Goal: Information Seeking & Learning: Learn about a topic

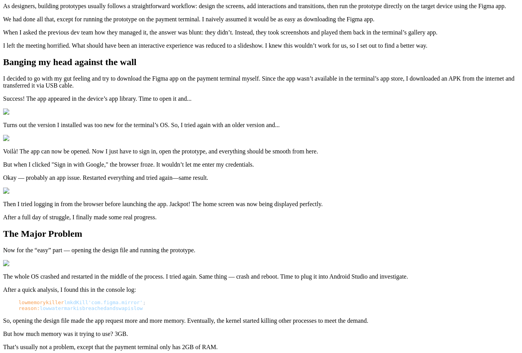
scroll to position [194, 0]
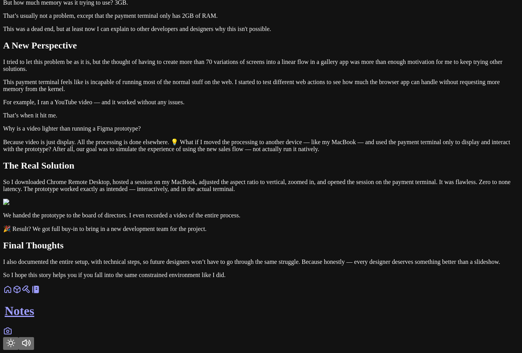
scroll to position [1200, 0]
drag, startPoint x: 293, startPoint y: 166, endPoint x: 129, endPoint y: 154, distance: 164.6
drag, startPoint x: 138, startPoint y: 151, endPoint x: 300, endPoint y: 164, distance: 162.8
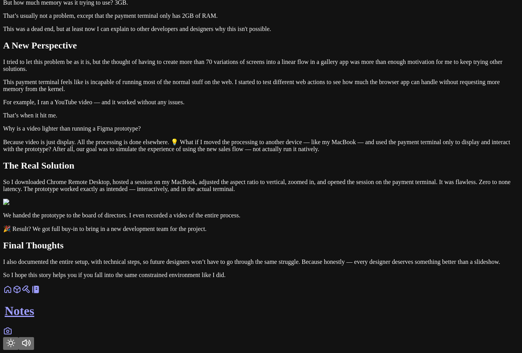
drag, startPoint x: 300, startPoint y: 164, endPoint x: 132, endPoint y: 157, distance: 168.2
click at [279, 6] on p "But how much memory was it trying to use? 3GB." at bounding box center [261, 2] width 516 height 7
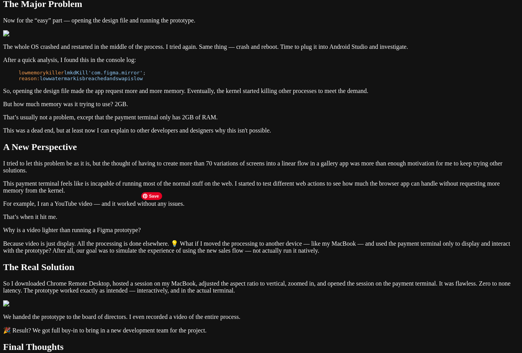
scroll to position [0, 0]
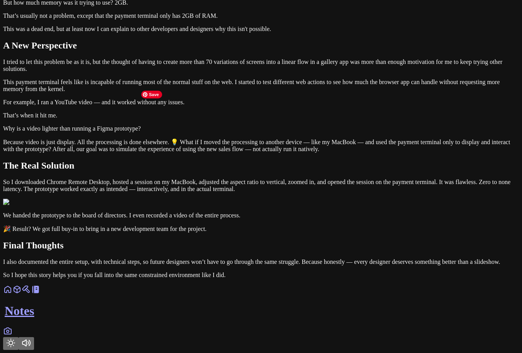
scroll to position [551, 0]
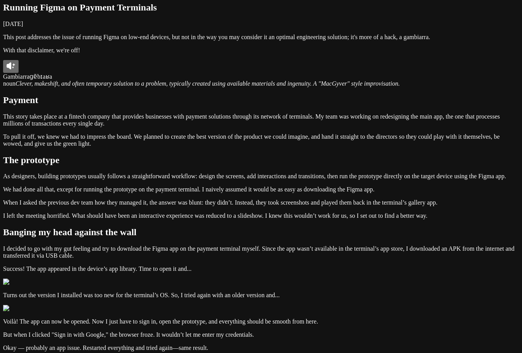
scroll to position [0, 0]
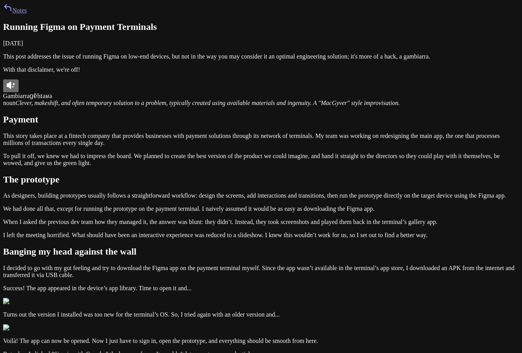
click at [190, 60] on p "This post addresses the issue of running Figma on low-end devices, but not in t…" at bounding box center [261, 56] width 516 height 7
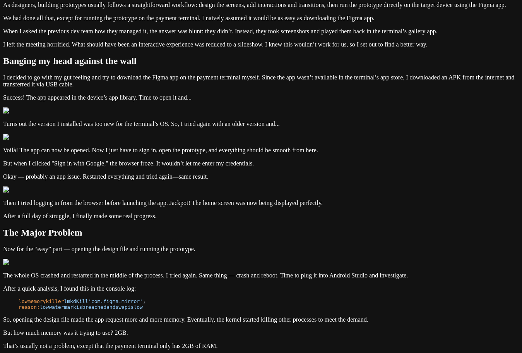
scroll to position [194, 0]
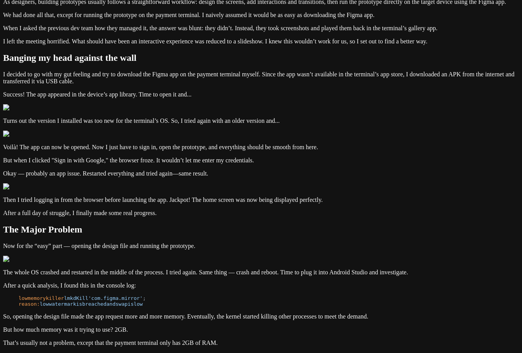
drag, startPoint x: 129, startPoint y: 71, endPoint x: 324, endPoint y: 102, distance: 197.5
click at [324, 102] on div "Notes Running Figma on Payment Terminals [DATE] This post addresses the issue o…" at bounding box center [261, 208] width 516 height 796
drag, startPoint x: 315, startPoint y: 102, endPoint x: 224, endPoint y: 90, distance: 91.8
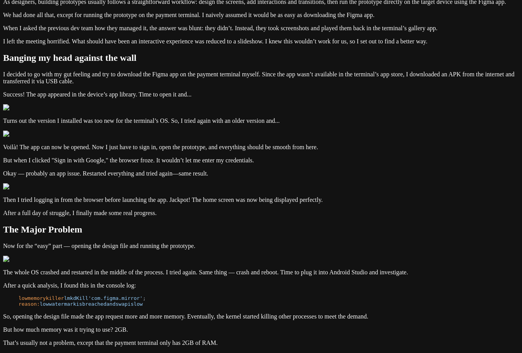
drag, startPoint x: 132, startPoint y: 114, endPoint x: 279, endPoint y: 125, distance: 147.1
click at [279, 125] on div "Notes Running Figma on Payment Terminals [DATE] This post addresses the issue o…" at bounding box center [261, 208] width 516 height 796
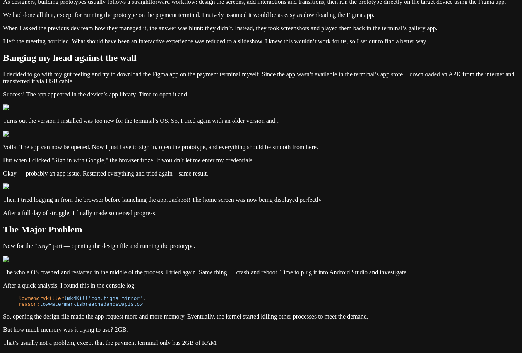
drag, startPoint x: 273, startPoint y: 120, endPoint x: 278, endPoint y: 142, distance: 22.7
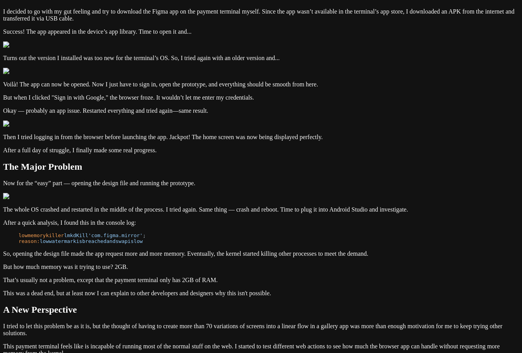
scroll to position [271, 0]
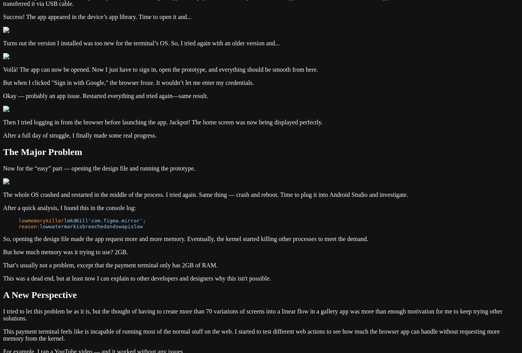
drag, startPoint x: 135, startPoint y: 113, endPoint x: 196, endPoint y: 135, distance: 64.7
click at [196, 135] on div "Notes Running Figma on Payment Terminals [DATE] This post addresses the issue o…" at bounding box center [261, 130] width 516 height 796
drag, startPoint x: 196, startPoint y: 135, endPoint x: 132, endPoint y: 119, distance: 65.9
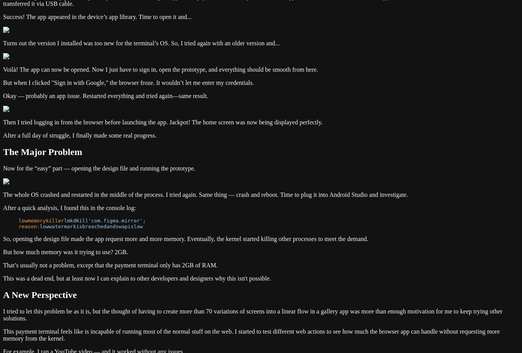
click at [132, 119] on div "Notes Running Figma on Payment Terminals [DATE] This post addresses the issue o…" at bounding box center [261, 130] width 516 height 796
drag, startPoint x: 134, startPoint y: 116, endPoint x: 200, endPoint y: 134, distance: 67.7
click at [200, 134] on div "Notes Running Figma on Payment Terminals [DATE] This post addresses the issue o…" at bounding box center [261, 130] width 516 height 796
drag, startPoint x: 132, startPoint y: 156, endPoint x: 301, endPoint y: 171, distance: 169.5
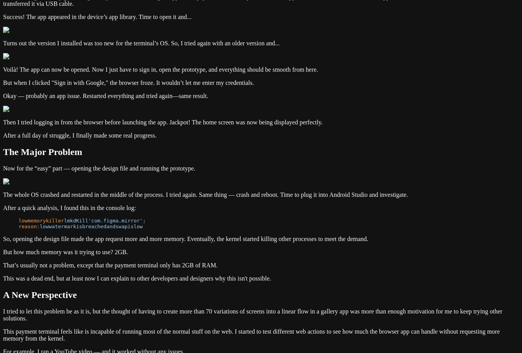
click at [301, 171] on div "Notes Running Figma on Payment Terminals [DATE] This post addresses the issue o…" at bounding box center [261, 130] width 516 height 796
drag, startPoint x: 274, startPoint y: 163, endPoint x: 129, endPoint y: 148, distance: 146.4
click at [129, 148] on div "Notes Running Figma on Payment Terminals [DATE] This post addresses the issue o…" at bounding box center [261, 130] width 516 height 796
click at [121, 178] on div "Notes Running Figma on Payment Terminals [DATE] This post addresses the issue o…" at bounding box center [261, 130] width 516 height 796
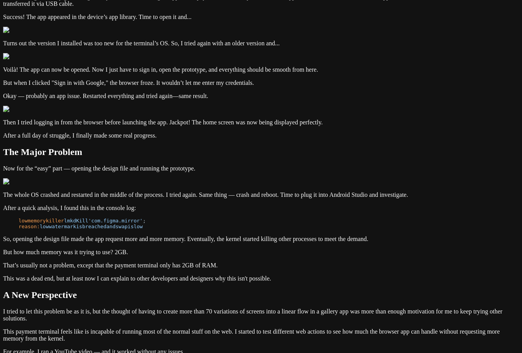
drag, startPoint x: 174, startPoint y: 189, endPoint x: 375, endPoint y: 200, distance: 201.6
click at [375, 200] on div "Notes Running Figma on Payment Terminals [DATE] This post addresses the issue o…" at bounding box center [261, 130] width 516 height 796
drag, startPoint x: 375, startPoint y: 199, endPoint x: 123, endPoint y: 177, distance: 252.6
click at [123, 177] on div "Notes Running Figma on Payment Terminals [DATE] This post addresses the issue o…" at bounding box center [261, 130] width 516 height 796
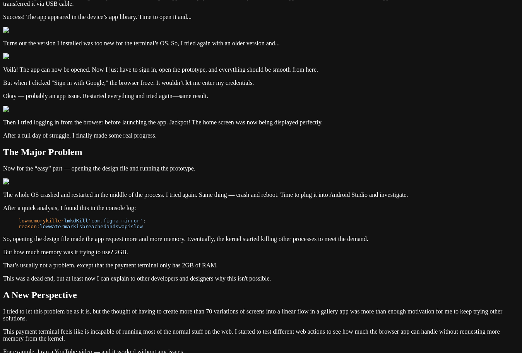
click at [118, 172] on div at bounding box center [118, 172] width 0 height 0
click at [406, 199] on div "Notes Running Figma on Payment Terminals [DATE] This post addresses the issue o…" at bounding box center [261, 130] width 516 height 796
drag, startPoint x: 352, startPoint y: 231, endPoint x: 119, endPoint y: 112, distance: 261.8
click at [119, 112] on div "Notes Running Figma on Payment Terminals [DATE] This post addresses the issue o…" at bounding box center [261, 130] width 516 height 796
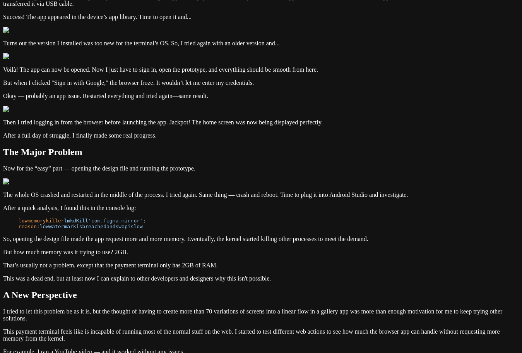
click at [119, 112] on div "Notes Running Figma on Payment Terminals [DATE] This post addresses the issue o…" at bounding box center [261, 130] width 516 height 796
drag, startPoint x: 361, startPoint y: 216, endPoint x: 326, endPoint y: 237, distance: 40.6
click at [326, 237] on article "Running Figma on Payment Terminals [DATE] This post addresses the issue of runn…" at bounding box center [261, 139] width 516 height 777
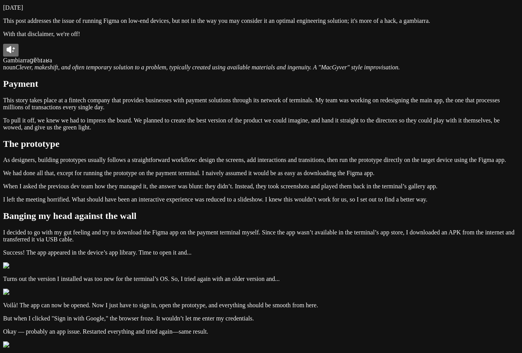
scroll to position [0, 0]
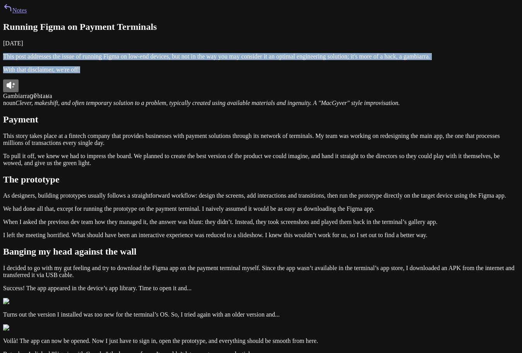
drag, startPoint x: 256, startPoint y: 127, endPoint x: 135, endPoint y: 106, distance: 123.0
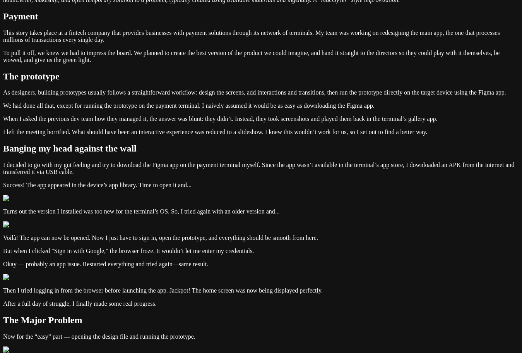
scroll to position [155, 0]
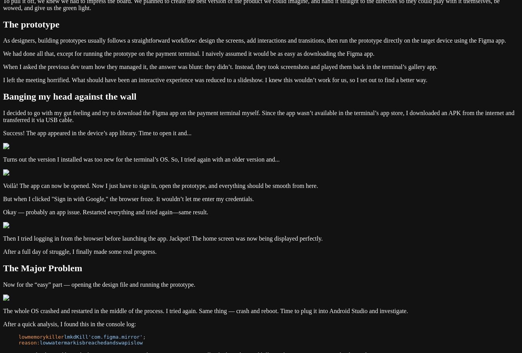
drag, startPoint x: 142, startPoint y: 116, endPoint x: 305, endPoint y: 138, distance: 164.5
click at [305, 138] on div "Notes Running Figma on Payment Terminals [DATE] This post addresses the issue o…" at bounding box center [261, 246] width 516 height 796
drag, startPoint x: 129, startPoint y: 114, endPoint x: 305, endPoint y: 141, distance: 177.4
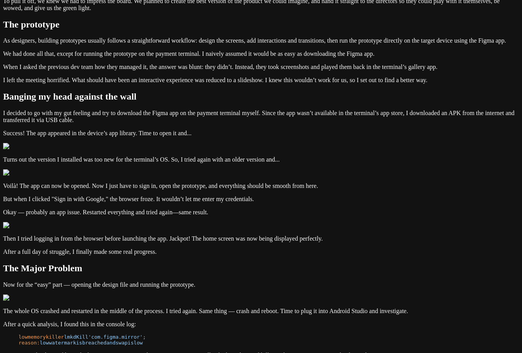
click at [305, 141] on div "Notes Running Figma on Payment Terminals [DATE] This post addresses the issue o…" at bounding box center [261, 246] width 516 height 796
drag, startPoint x: 286, startPoint y: 138, endPoint x: 101, endPoint y: 116, distance: 186.0
click at [101, 116] on div "Notes Running Figma on Payment Terminals [DATE] This post addresses the issue o…" at bounding box center [261, 246] width 516 height 796
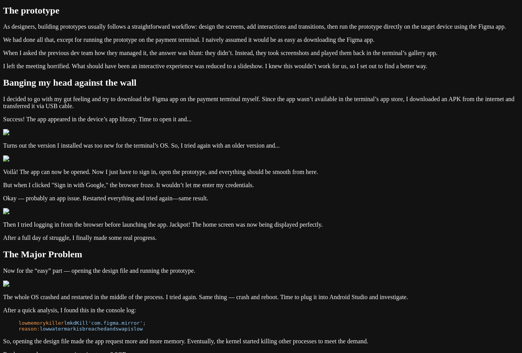
scroll to position [194, 0]
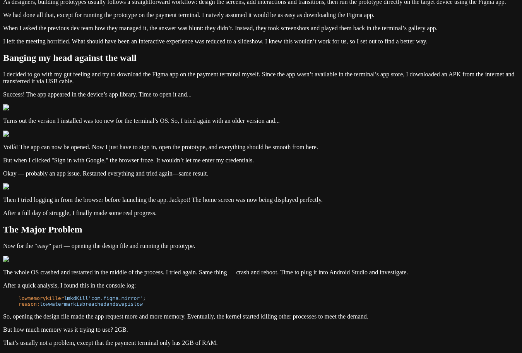
click at [124, 132] on div "Notes Running Figma on Payment Terminals [DATE] This post addresses the issue o…" at bounding box center [261, 208] width 516 height 796
drag, startPoint x: 139, startPoint y: 116, endPoint x: 297, endPoint y: 142, distance: 160.9
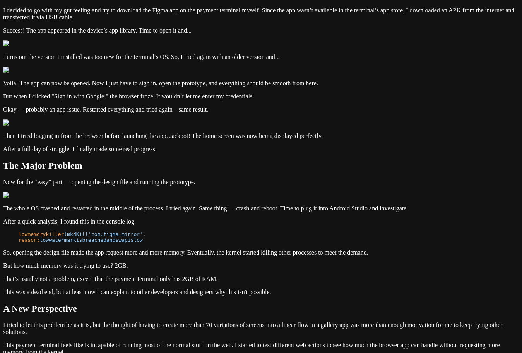
scroll to position [310, 0]
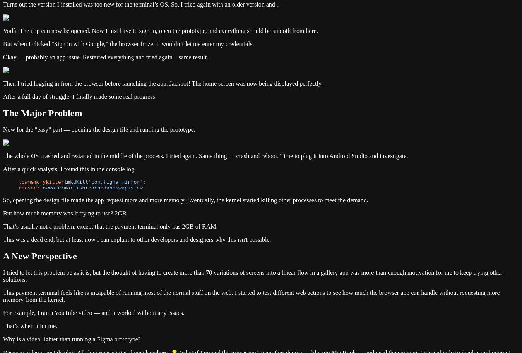
drag, startPoint x: 132, startPoint y: 75, endPoint x: 221, endPoint y: 96, distance: 91.5
click at [221, 96] on div "Notes Running Figma on Payment Terminals [DATE] This post addresses the issue o…" at bounding box center [261, 91] width 516 height 796
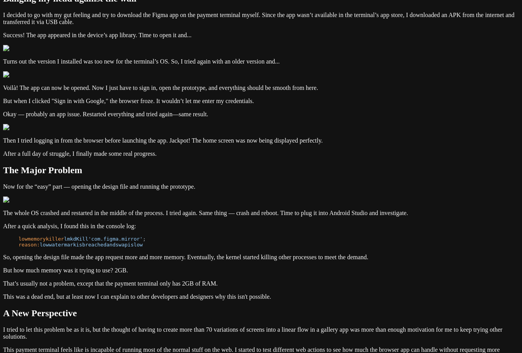
scroll to position [271, 0]
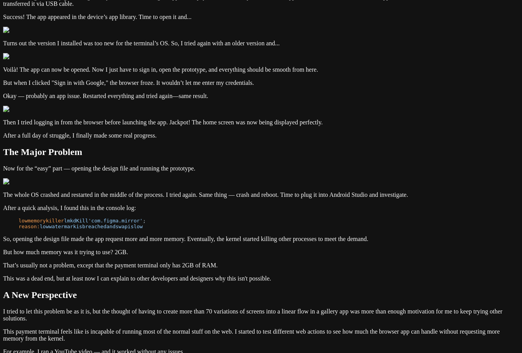
drag, startPoint x: 213, startPoint y: 140, endPoint x: 120, endPoint y: 96, distance: 102.3
click at [120, 96] on div "Notes Running Figma on Payment Terminals [DATE] This post addresses the issue o…" at bounding box center [261, 130] width 516 height 796
click at [122, 104] on div "Notes Running Figma on Payment Terminals [DATE] This post addresses the issue o…" at bounding box center [261, 130] width 516 height 796
drag, startPoint x: 129, startPoint y: 87, endPoint x: 207, endPoint y: 141, distance: 95.3
click at [207, 141] on div "Notes Running Figma on Payment Terminals [DATE] This post addresses the issue o…" at bounding box center [261, 130] width 516 height 796
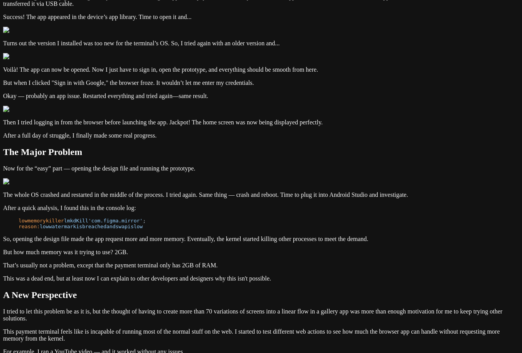
drag, startPoint x: 178, startPoint y: 161, endPoint x: 324, endPoint y: 165, distance: 145.6
click at [324, 165] on div "Notes Running Figma on Payment Terminals [DATE] This post addresses the issue o…" at bounding box center [261, 130] width 516 height 796
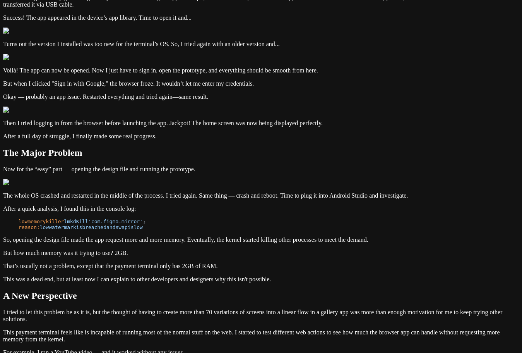
drag, startPoint x: 282, startPoint y: 139, endPoint x: 115, endPoint y: 113, distance: 169.7
click at [115, 113] on div "Notes Running Figma on Payment Terminals [DATE] This post addresses the issue o…" at bounding box center [261, 130] width 516 height 796
click at [106, 147] on div "Notes Running Figma on Payment Terminals [DATE] This post addresses the issue o…" at bounding box center [261, 130] width 516 height 796
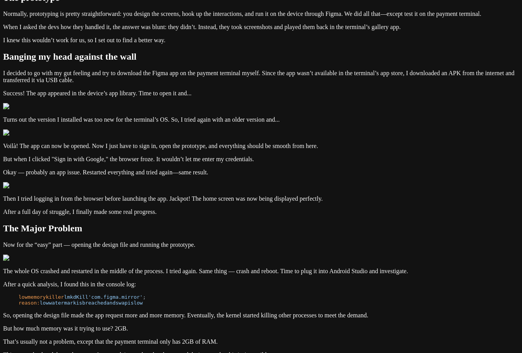
scroll to position [194, 0]
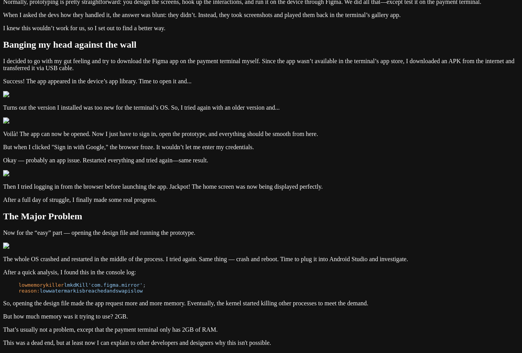
click at [226, 5] on p "Normally, prototyping is pretty straightforward: you design the screens, hook u…" at bounding box center [261, 1] width 516 height 7
click at [216, 225] on article "Running Figma on Payment Terminals [DATE] This post addresses the issue of runn…" at bounding box center [261, 210] width 516 height 764
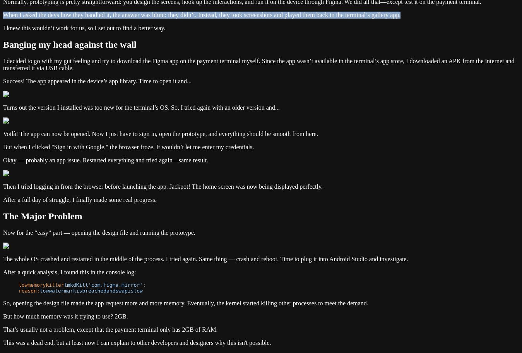
drag, startPoint x: 140, startPoint y: 233, endPoint x: 323, endPoint y: 246, distance: 183.6
click at [323, 19] on p "When I asked the devs how they handled it, the answer was blunt: they didn’t. I…" at bounding box center [261, 15] width 516 height 7
click at [325, 19] on p "When I asked the devs how they handled it, the answer was blunt: they didn’t. I…" at bounding box center [261, 15] width 516 height 7
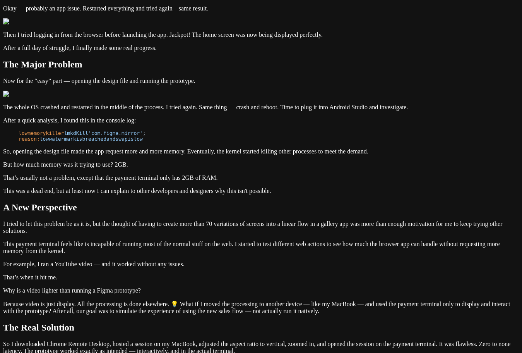
scroll to position [348, 0]
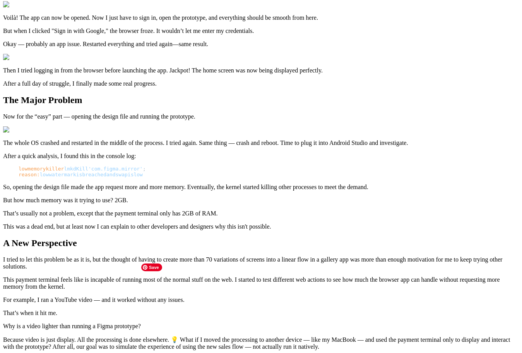
scroll to position [282, 0]
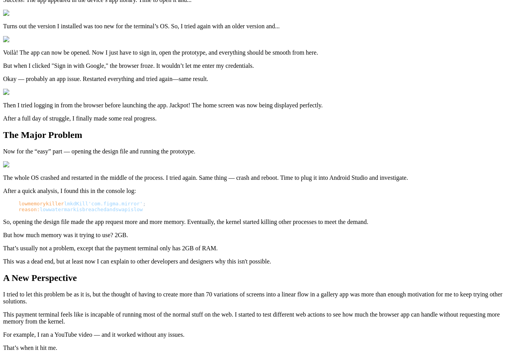
drag, startPoint x: 368, startPoint y: 170, endPoint x: 113, endPoint y: 150, distance: 255.5
click at [113, 150] on div "Notes Running Figma on Payment Terminals [DATE] This post addresses the issue o…" at bounding box center [261, 115] width 516 height 789
click at [135, 210] on div "Notes Running Figma on Payment Terminals [DATE] This post addresses the issue o…" at bounding box center [261, 115] width 516 height 789
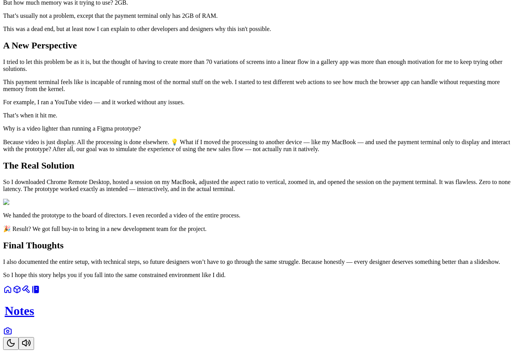
scroll to position [475, 0]
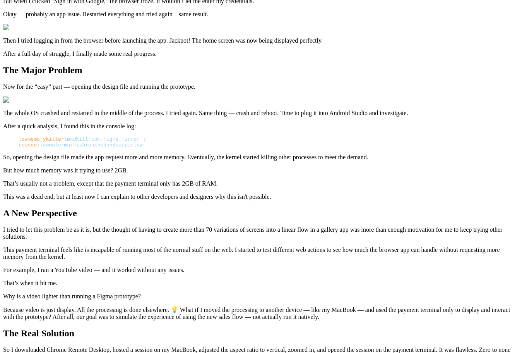
scroll to position [426, 0]
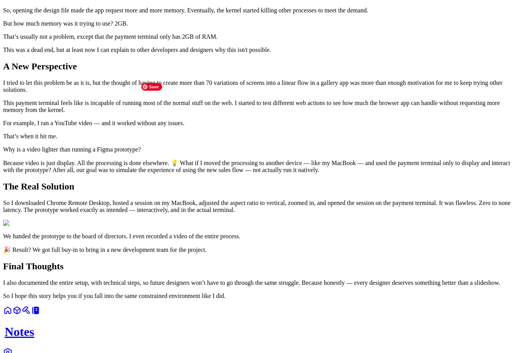
scroll to position [503, 0]
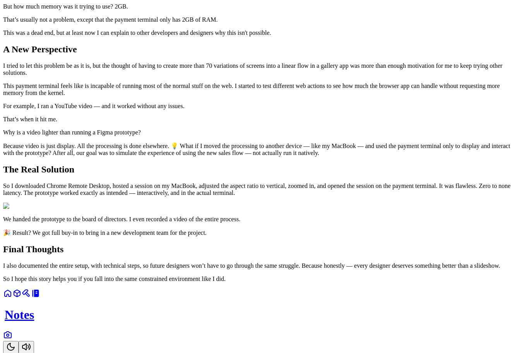
drag, startPoint x: 216, startPoint y: 269, endPoint x: 105, endPoint y: 263, distance: 110.5
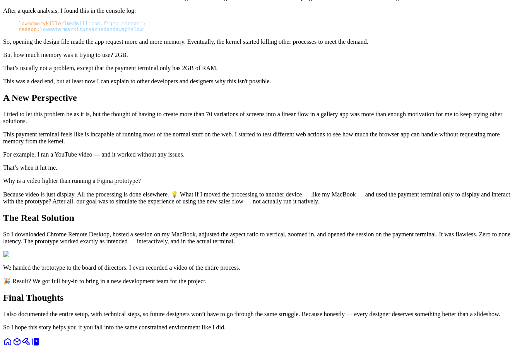
scroll to position [465, 0]
